Goal: Communication & Community: Answer question/provide support

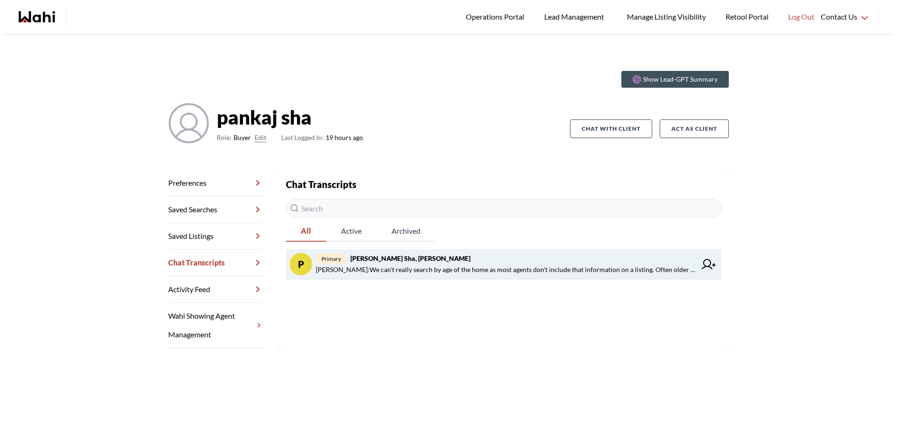
click at [596, 265] on span "Barbara Funt : We can't really search by age of the home as most agents don't i…" at bounding box center [506, 269] width 380 height 11
